Goal: Transaction & Acquisition: Purchase product/service

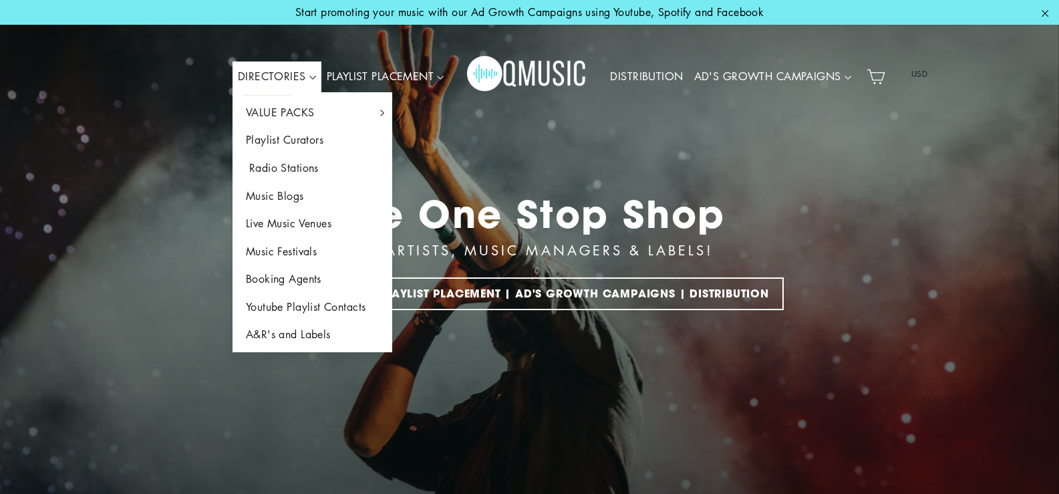
click at [259, 163] on link "Radio Stations" at bounding box center [312, 168] width 160 height 28
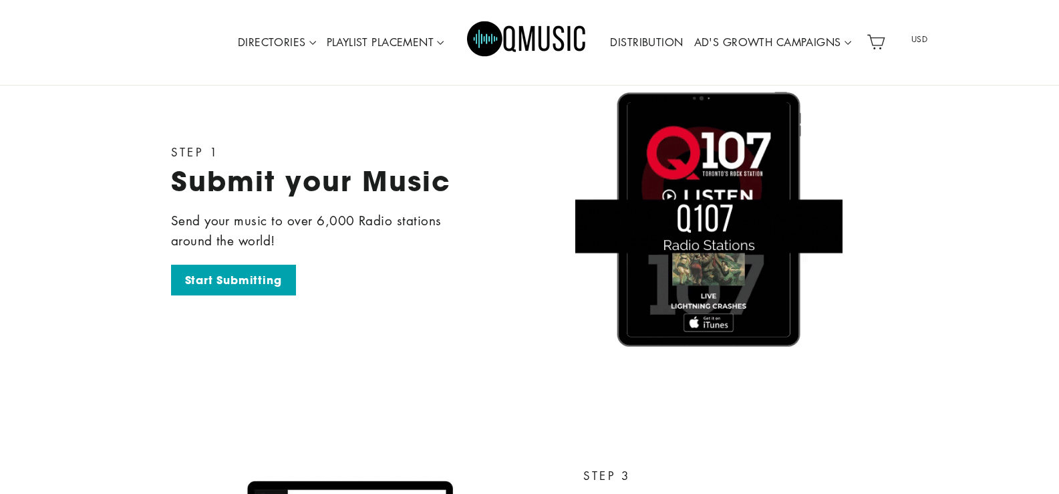
scroll to position [2185, 0]
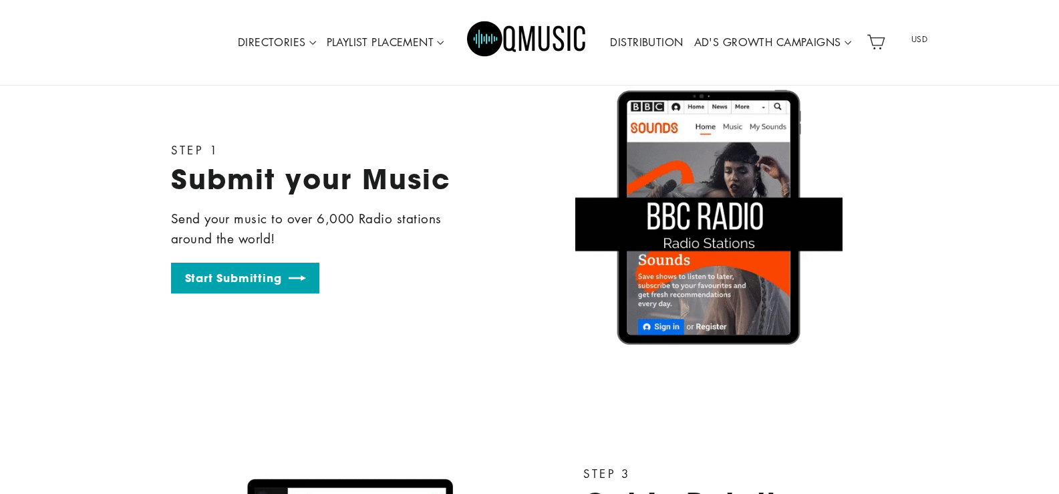
click at [245, 291] on link "Start Submitting" at bounding box center [245, 278] width 148 height 31
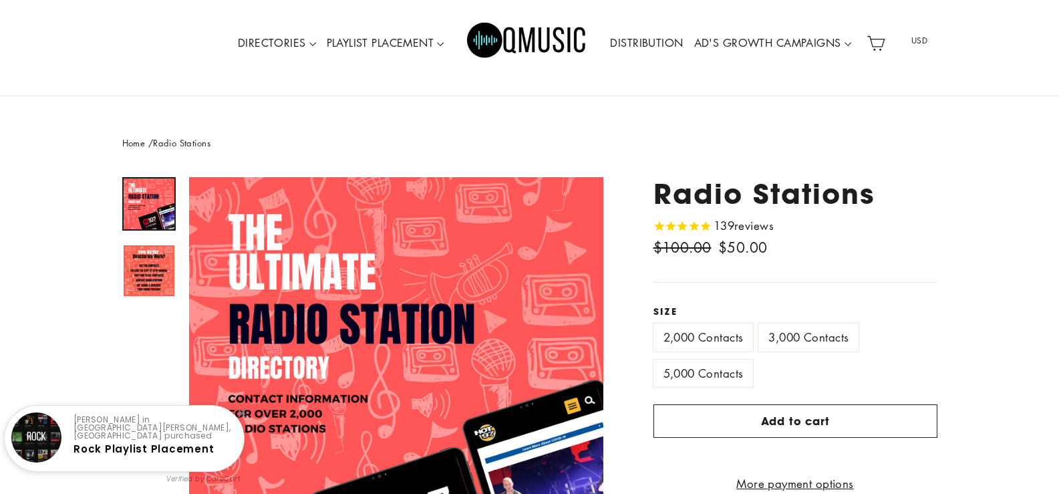
scroll to position [67, 0]
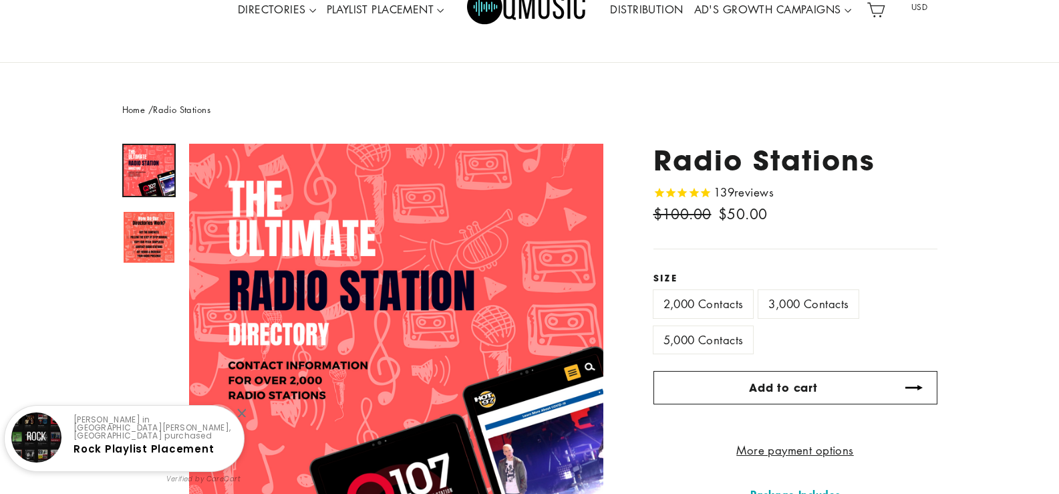
click at [806, 390] on span "Add to cart" at bounding box center [783, 387] width 69 height 15
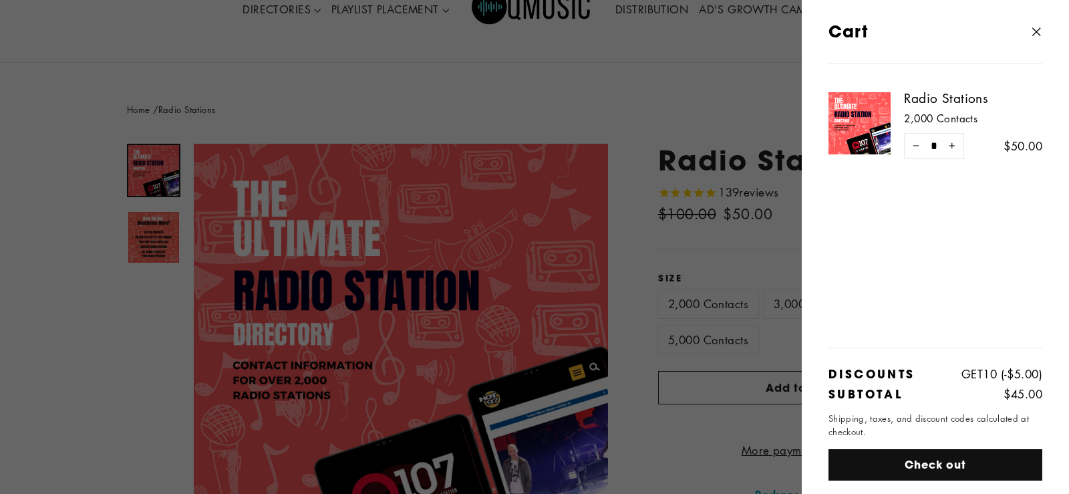
click at [1037, 33] on icon "button" at bounding box center [1036, 32] width 19 height 19
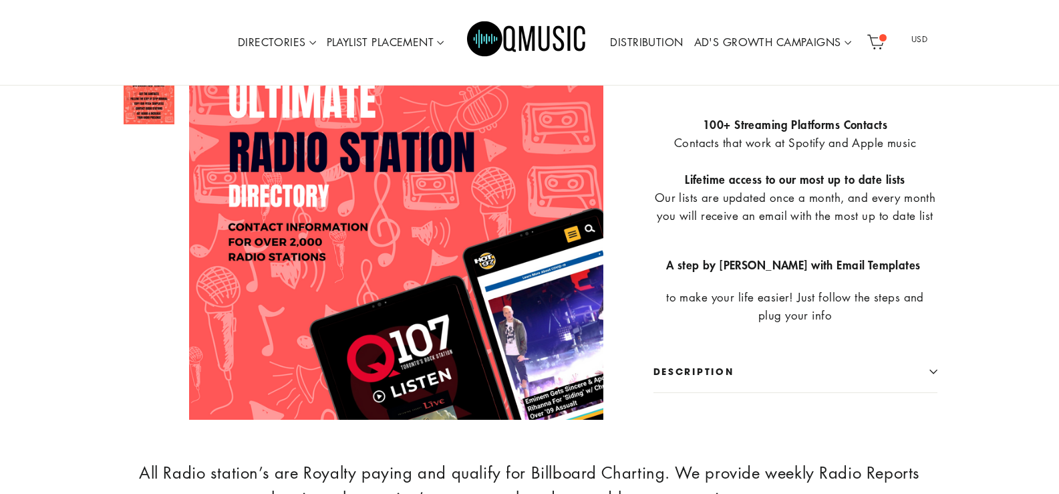
scroll to position [715, 0]
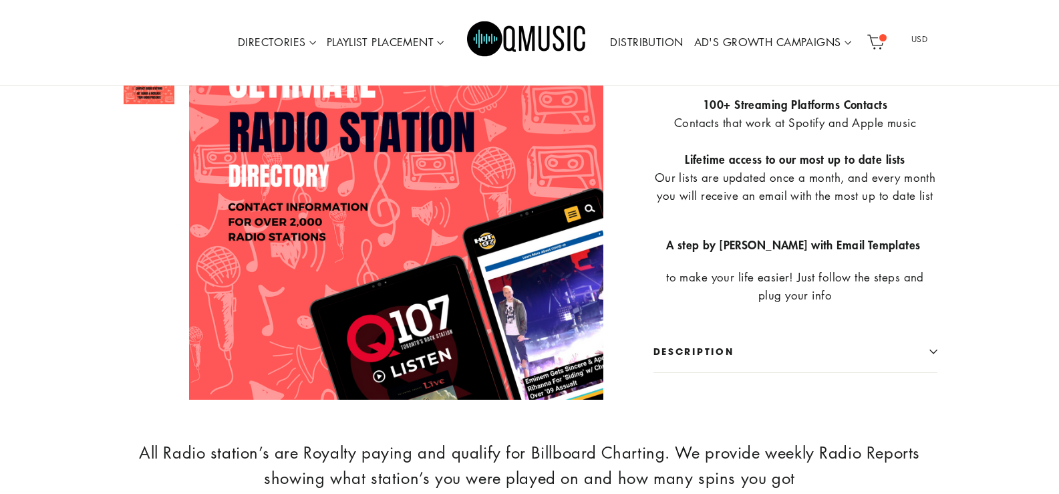
click at [876, 39] on icon at bounding box center [875, 42] width 19 height 19
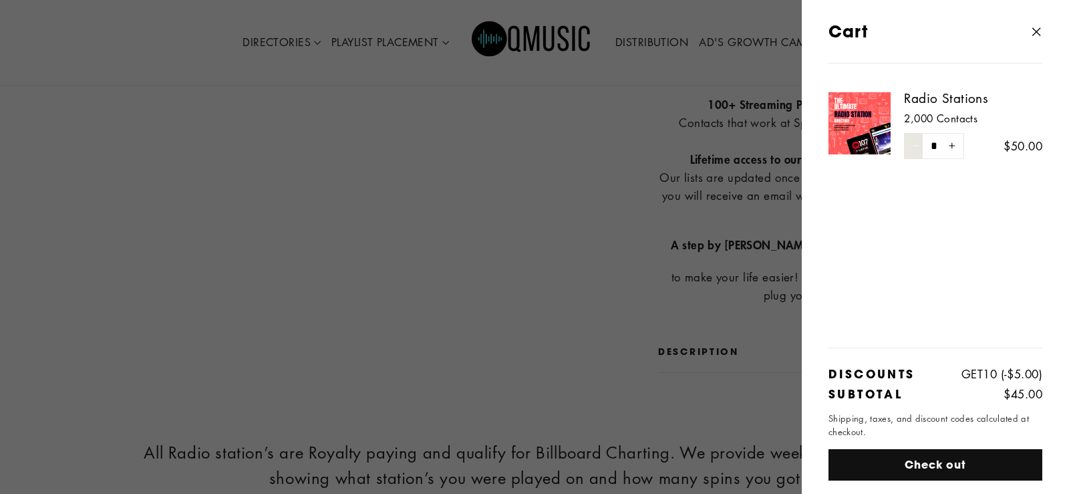
click at [915, 149] on icon "Reduce item quantity by one" at bounding box center [916, 145] width 7 height 7
type input "*"
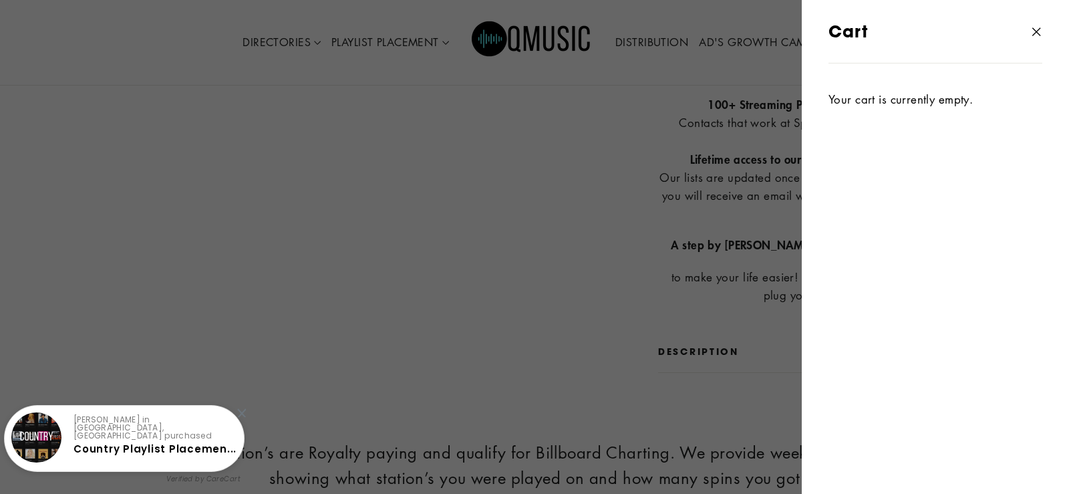
click at [1036, 32] on icon "button" at bounding box center [1036, 32] width 19 height 19
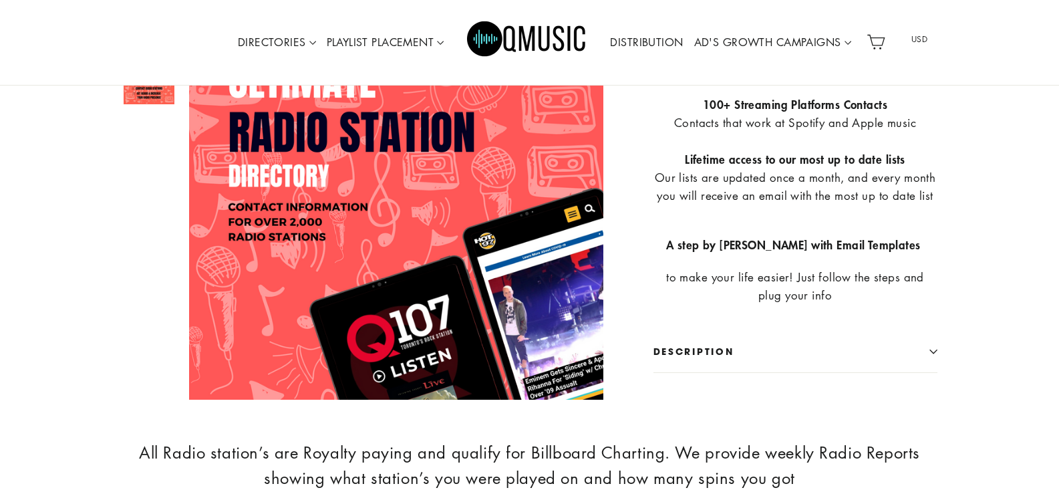
scroll to position [848, 0]
